Goal: Find specific page/section: Find specific page/section

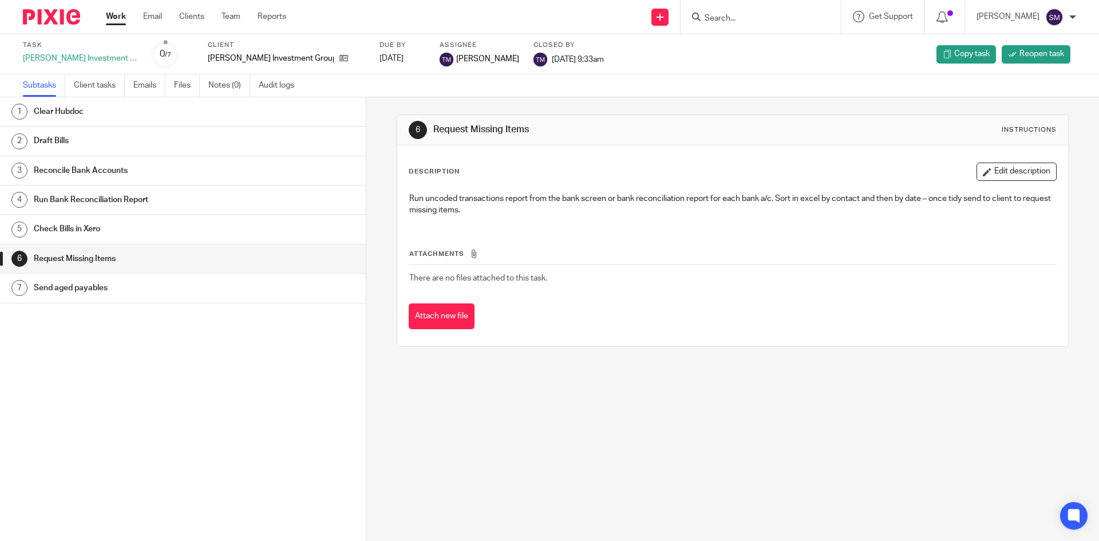
click at [773, 13] on form at bounding box center [765, 17] width 122 height 14
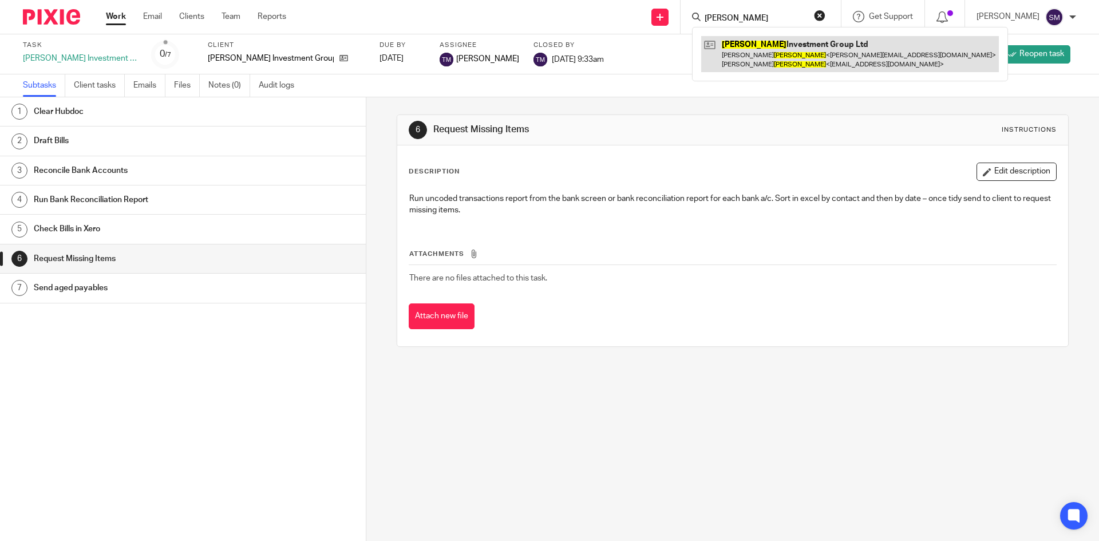
type input "shamot"
click at [769, 61] on link at bounding box center [850, 54] width 298 height 36
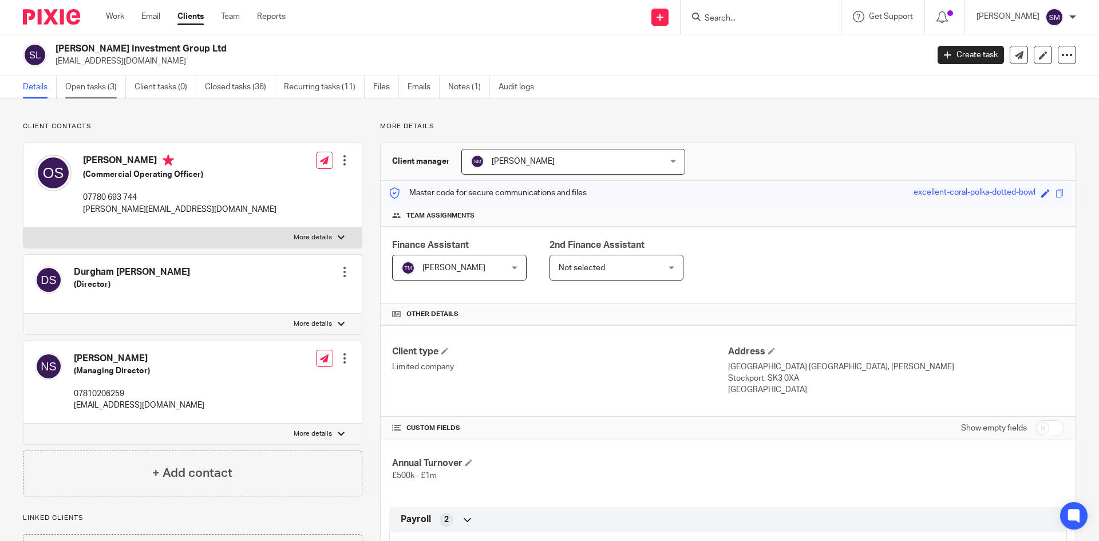
click at [76, 87] on link "Open tasks (3)" at bounding box center [95, 87] width 61 height 22
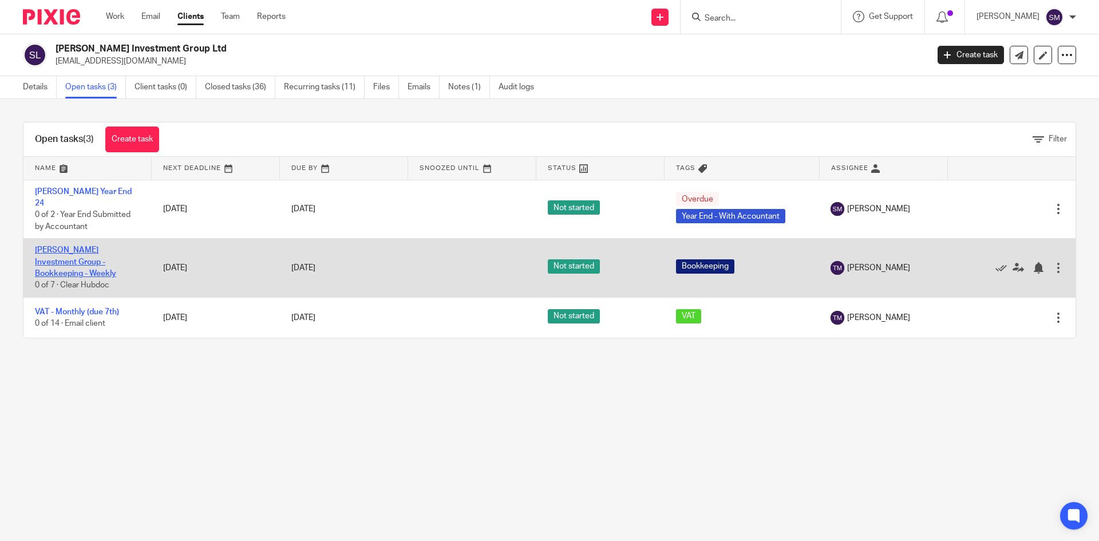
click at [104, 246] on link "[PERSON_NAME] Investment Group - Bookkeeping - Weekly" at bounding box center [75, 261] width 81 height 31
